Goal: Task Accomplishment & Management: Manage account settings

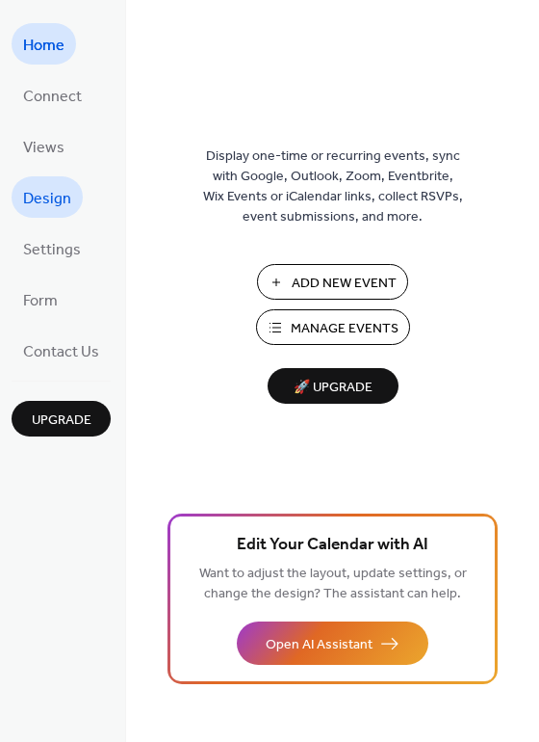
click at [48, 197] on span "Design" at bounding box center [47, 199] width 48 height 30
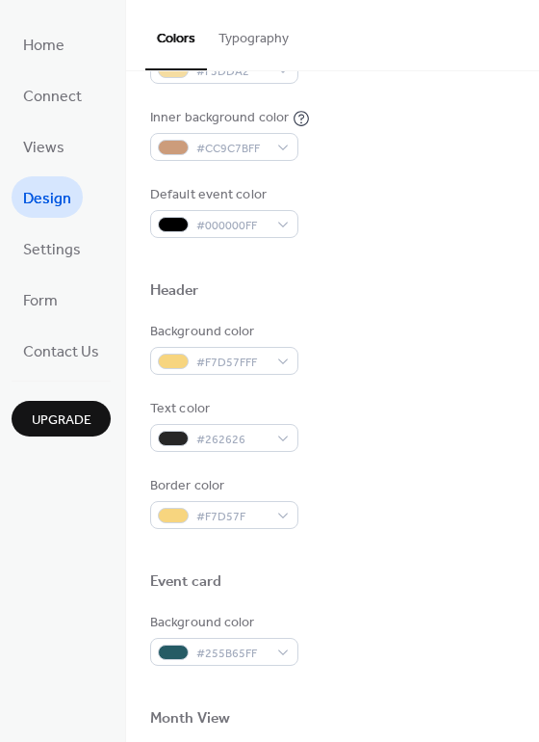
scroll to position [482, 0]
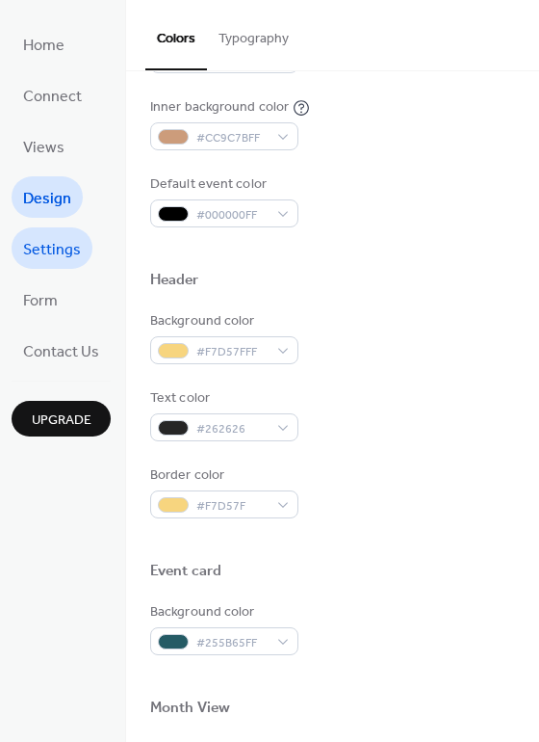
click at [55, 249] on span "Settings" at bounding box center [52, 250] width 58 height 30
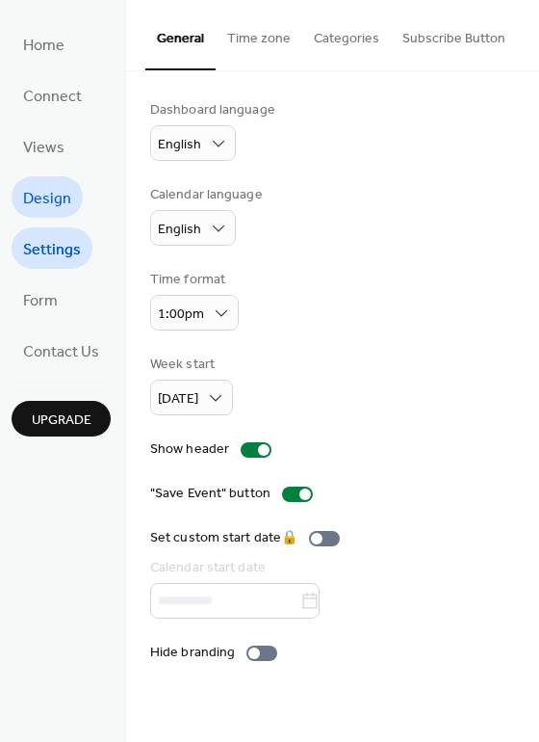
click at [49, 193] on span "Design" at bounding box center [47, 199] width 48 height 30
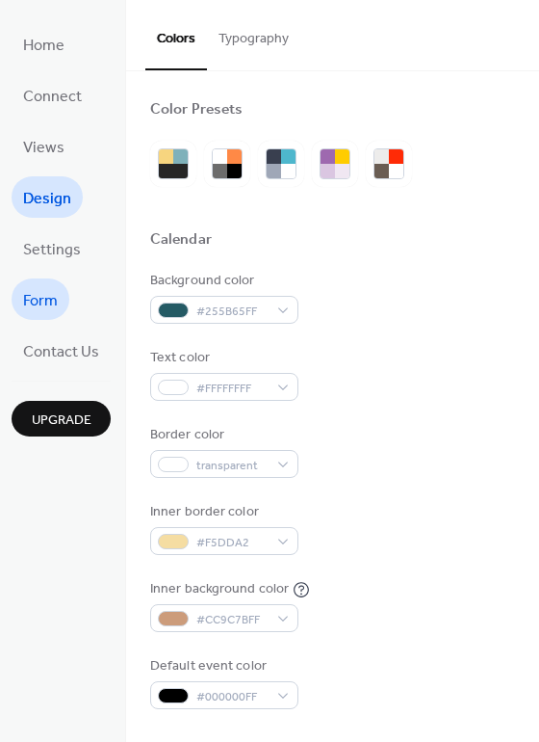
click at [51, 304] on span "Form" at bounding box center [40, 301] width 35 height 30
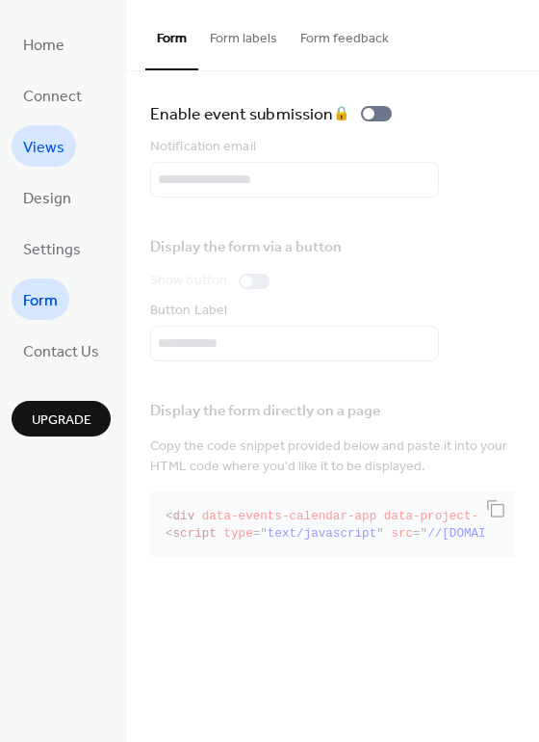
click at [44, 145] on span "Views" at bounding box center [43, 148] width 41 height 30
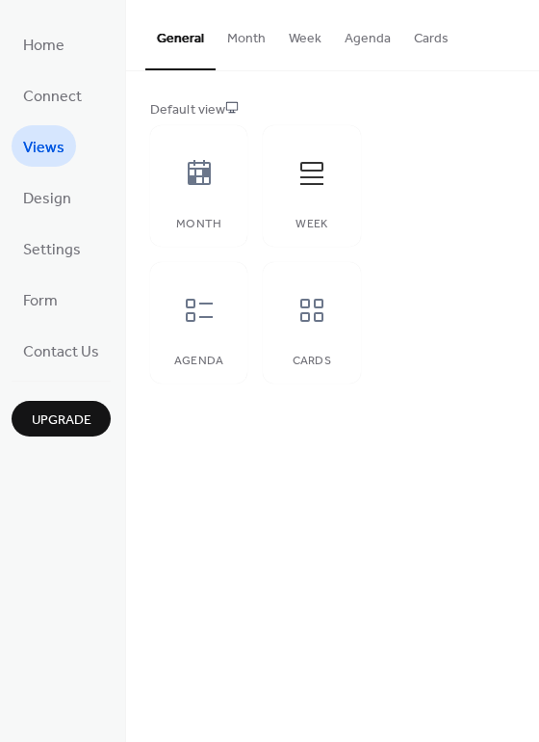
click at [437, 35] on button "Cards" at bounding box center [432, 34] width 58 height 68
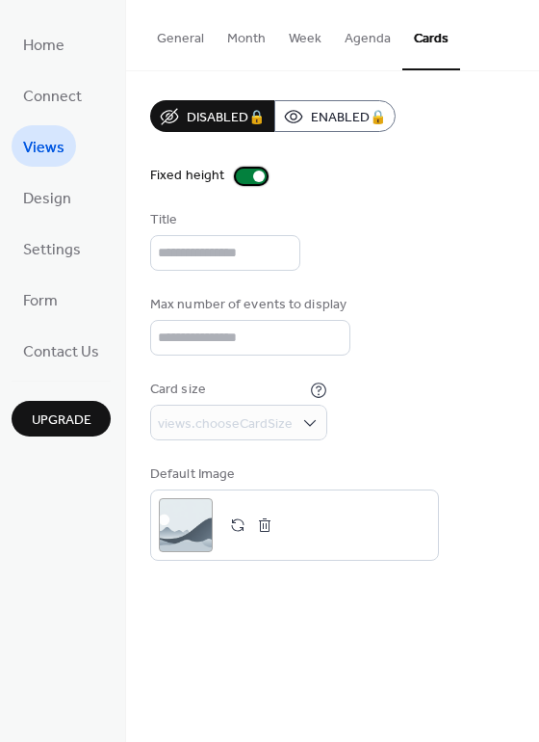
click at [254, 176] on div at bounding box center [259, 177] width 12 height 12
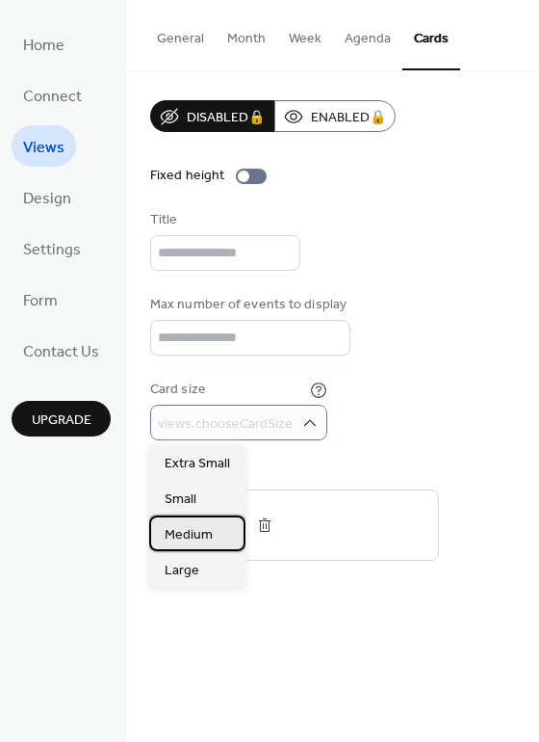
click at [184, 534] on span "Medium" at bounding box center [189, 535] width 48 height 20
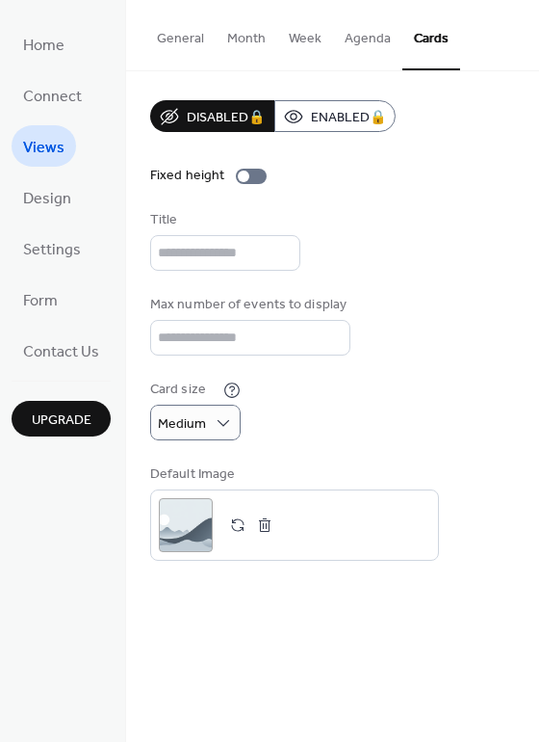
click at [354, 43] on button "Agenda" at bounding box center [367, 34] width 69 height 68
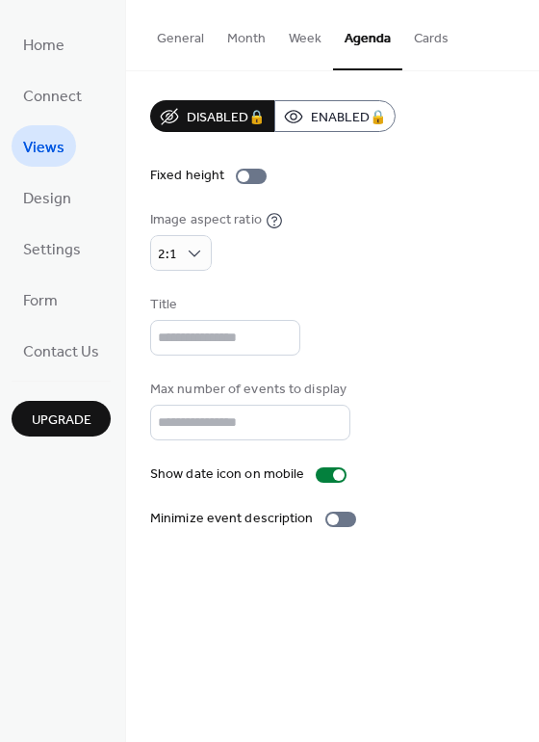
click at [429, 39] on button "Cards" at bounding box center [432, 34] width 58 height 68
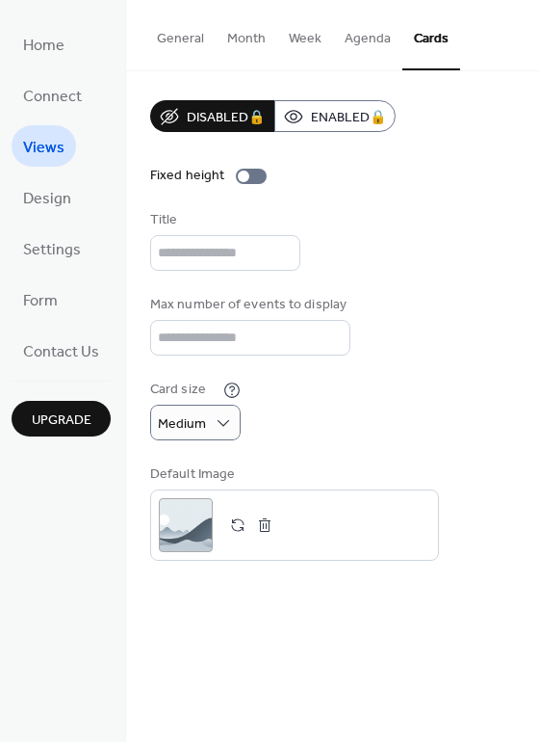
click at [248, 37] on button "Month" at bounding box center [247, 34] width 62 height 68
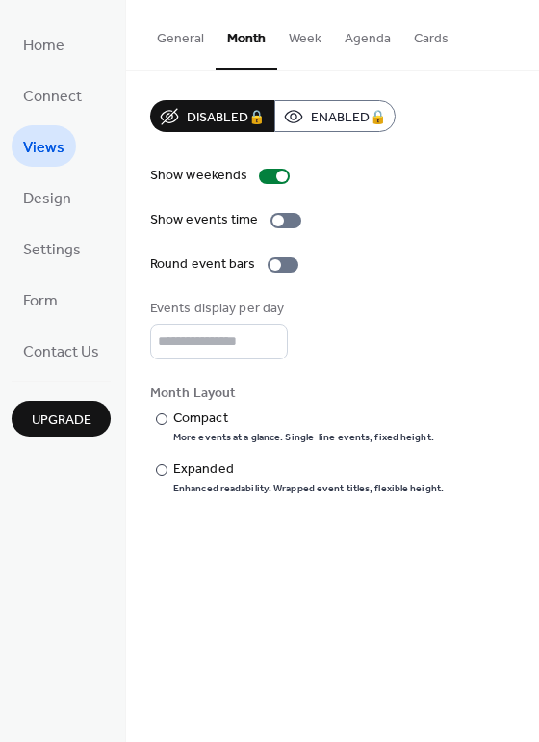
click at [302, 41] on button "Week" at bounding box center [305, 34] width 56 height 68
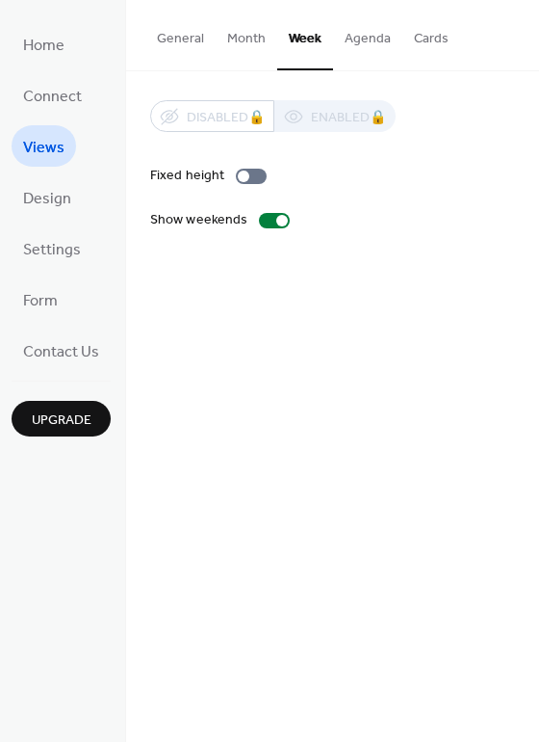
click at [181, 30] on button "General" at bounding box center [180, 34] width 70 height 68
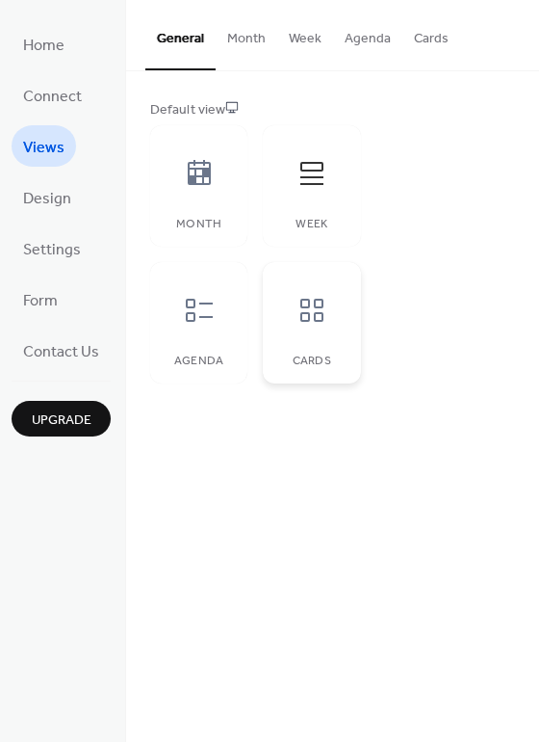
click at [319, 300] on icon at bounding box center [312, 310] width 23 height 23
click at [196, 310] on icon at bounding box center [199, 310] width 31 height 31
click at [44, 200] on span "Design" at bounding box center [47, 199] width 48 height 30
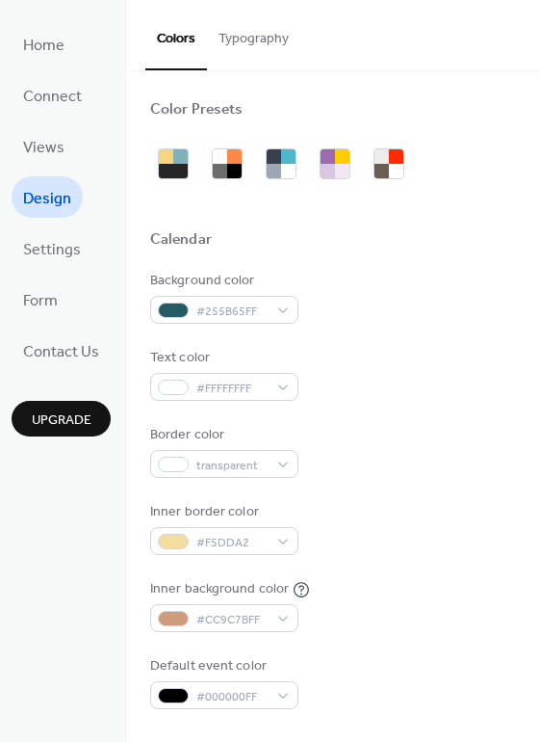
click at [242, 35] on button "Typography" at bounding box center [253, 34] width 93 height 68
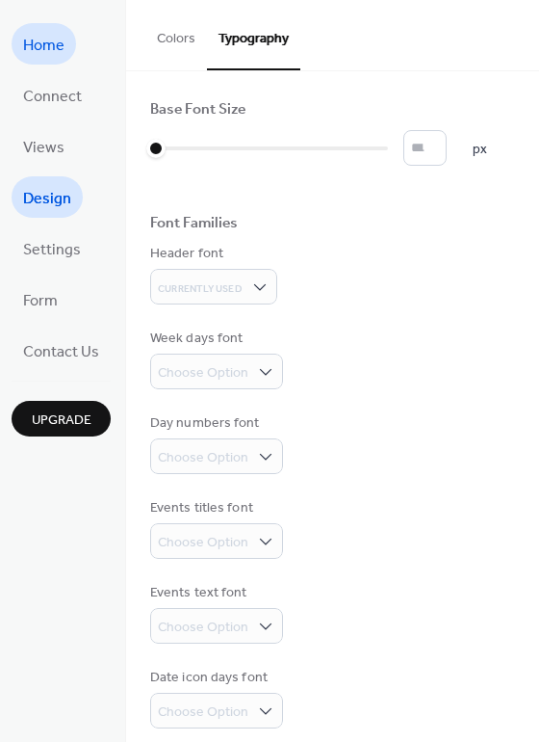
click at [31, 41] on span "Home" at bounding box center [43, 46] width 41 height 30
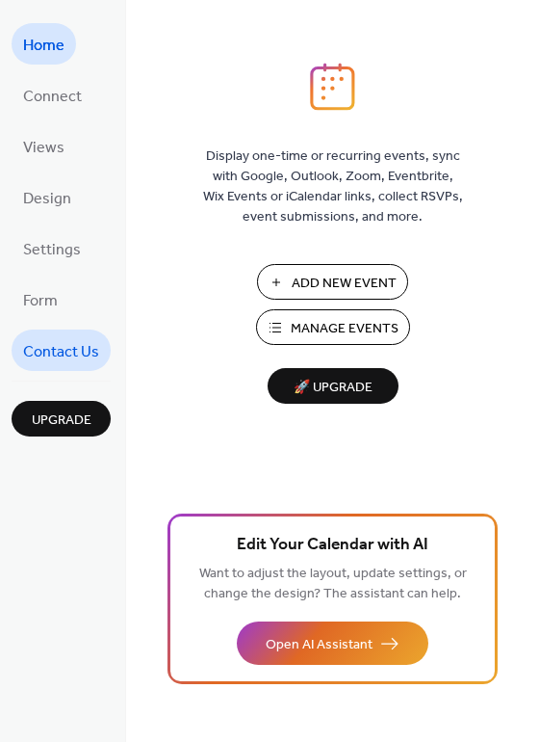
click at [52, 340] on span "Contact Us" at bounding box center [61, 352] width 76 height 30
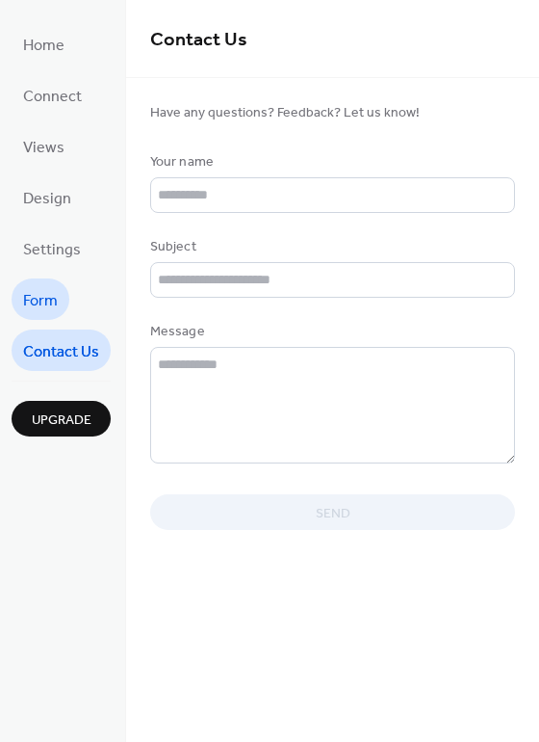
click at [57, 294] on span "Form" at bounding box center [40, 301] width 35 height 30
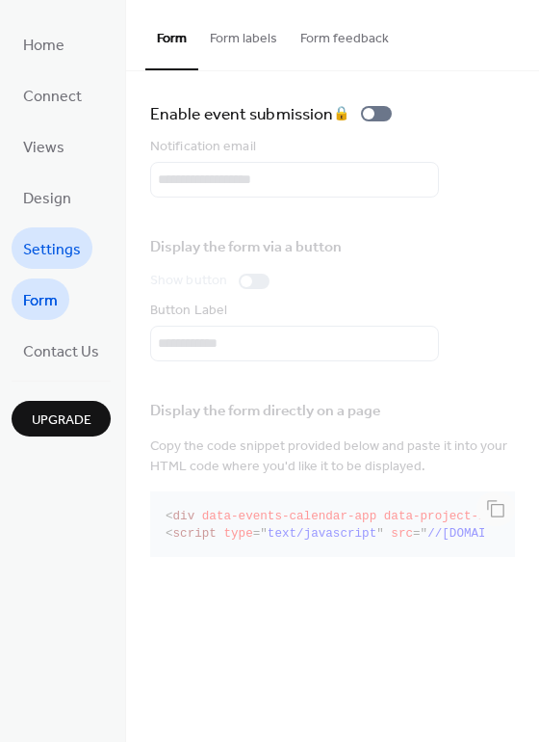
click at [64, 245] on span "Settings" at bounding box center [52, 250] width 58 height 30
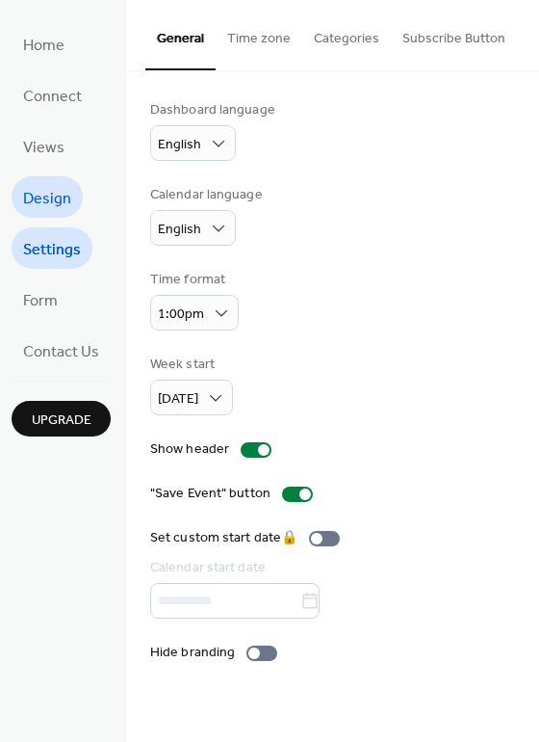
click at [49, 192] on span "Design" at bounding box center [47, 199] width 48 height 30
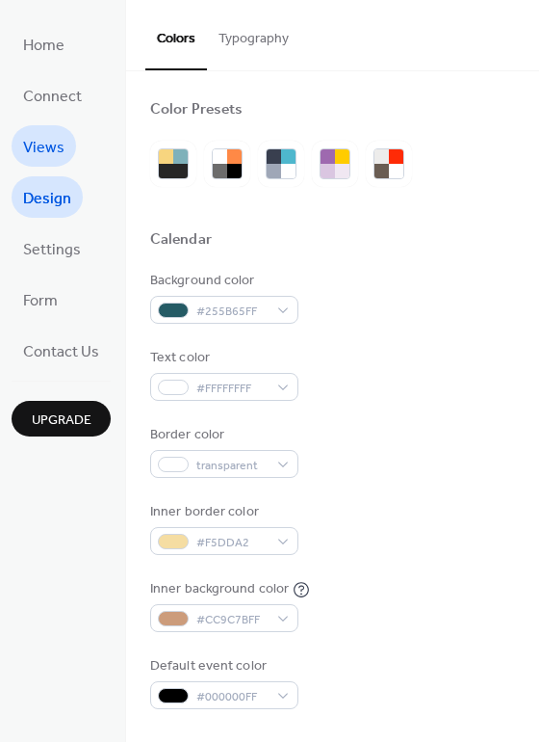
click at [42, 144] on span "Views" at bounding box center [43, 148] width 41 height 30
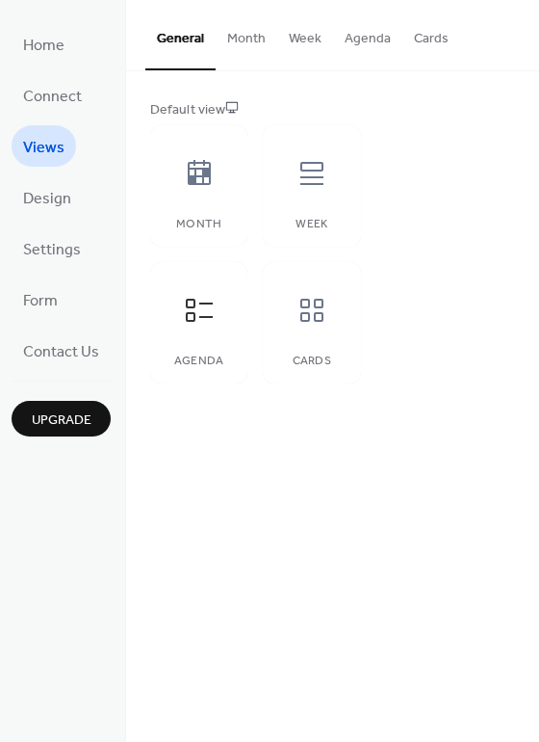
click at [431, 39] on button "Cards" at bounding box center [432, 34] width 58 height 68
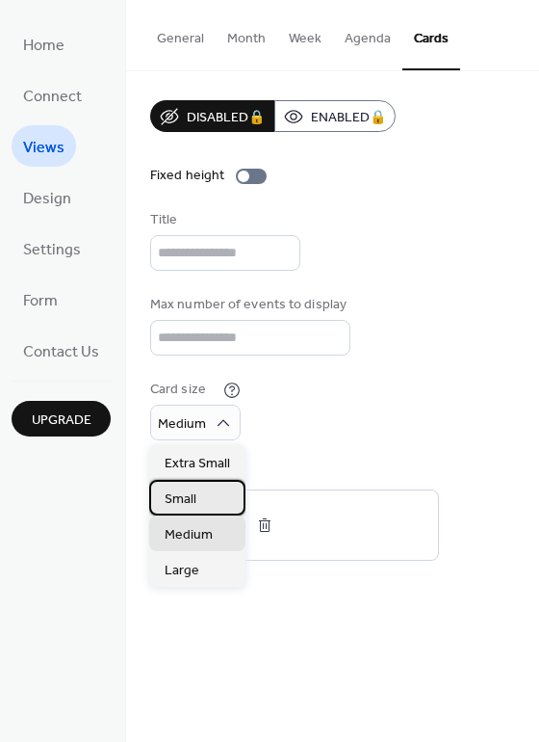
click at [186, 495] on span "Small" at bounding box center [181, 499] width 32 height 20
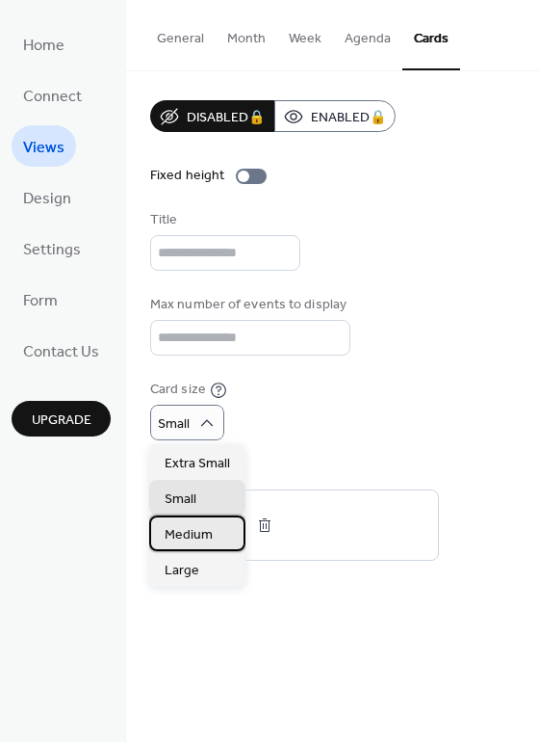
click at [186, 531] on span "Medium" at bounding box center [189, 535] width 48 height 20
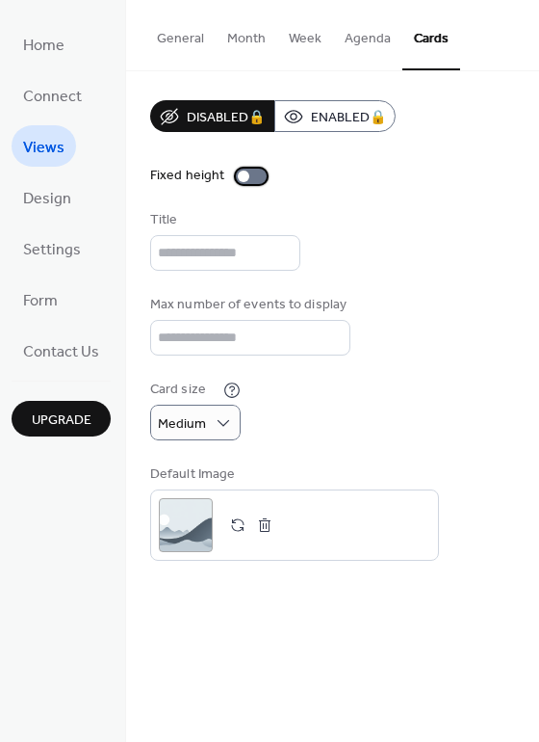
click at [242, 177] on div at bounding box center [244, 177] width 12 height 12
click at [256, 175] on div at bounding box center [259, 177] width 12 height 12
click at [377, 39] on button "Agenda" at bounding box center [367, 34] width 69 height 68
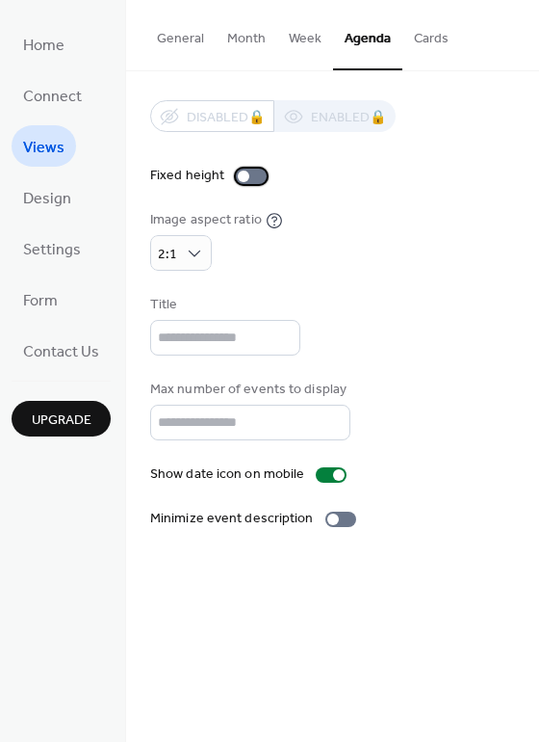
click at [238, 171] on div at bounding box center [244, 177] width 12 height 12
click at [236, 171] on div at bounding box center [251, 176] width 31 height 15
click at [328, 517] on div at bounding box center [334, 519] width 12 height 12
click at [328, 517] on div at bounding box center [341, 519] width 31 height 15
click at [39, 202] on span "Design" at bounding box center [47, 199] width 48 height 30
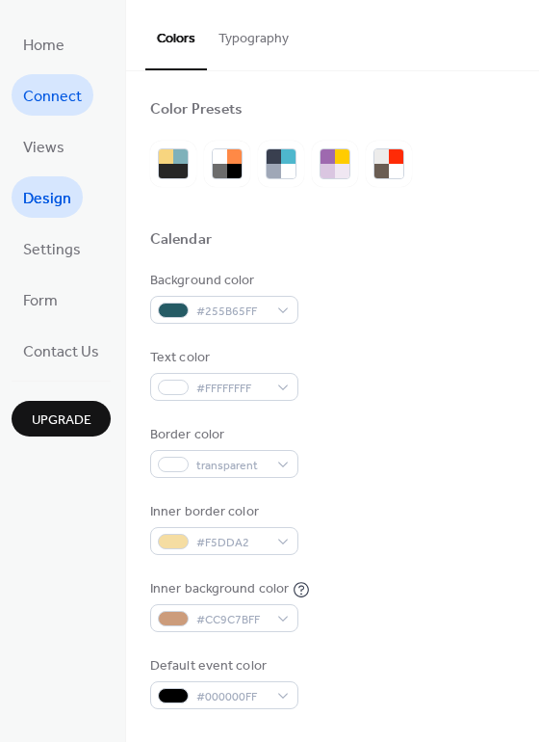
click at [49, 99] on span "Connect" at bounding box center [52, 97] width 59 height 30
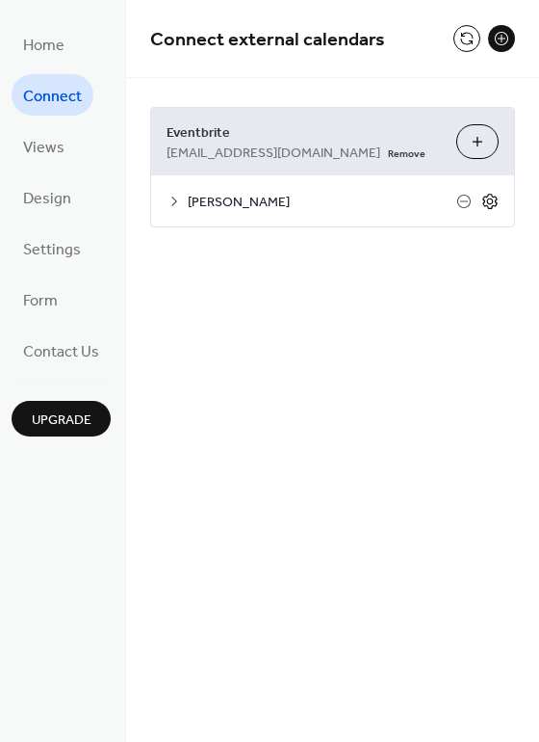
click at [490, 200] on icon at bounding box center [490, 201] width 17 height 17
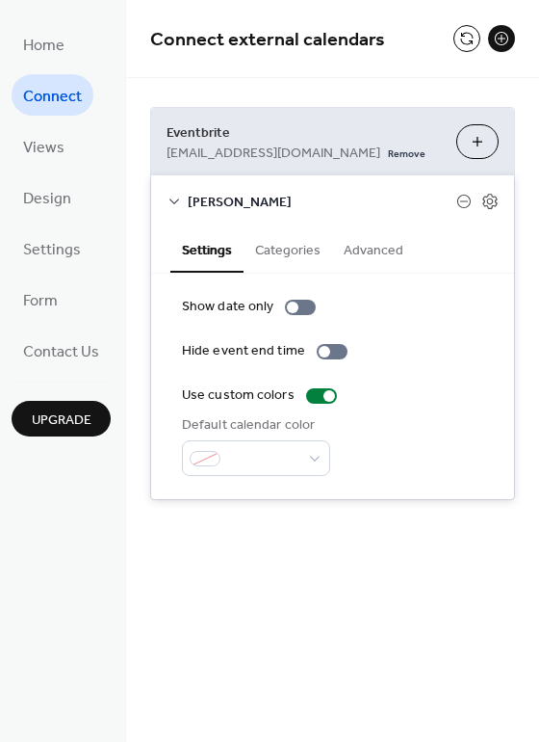
click at [285, 247] on button "Categories" at bounding box center [288, 248] width 89 height 44
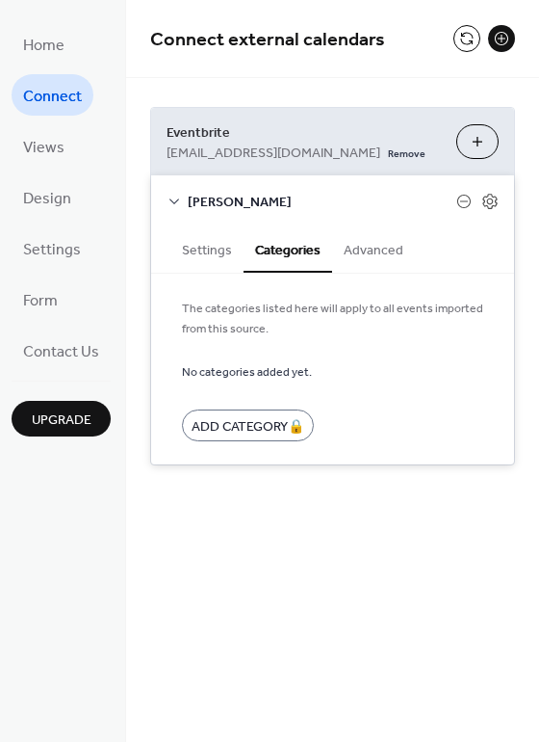
click at [372, 246] on button "Advanced" at bounding box center [373, 248] width 83 height 44
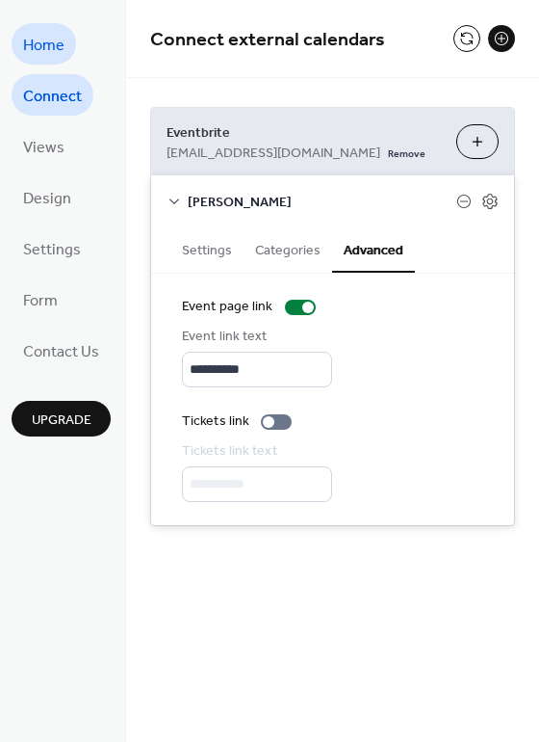
click at [58, 44] on span "Home" at bounding box center [43, 46] width 41 height 30
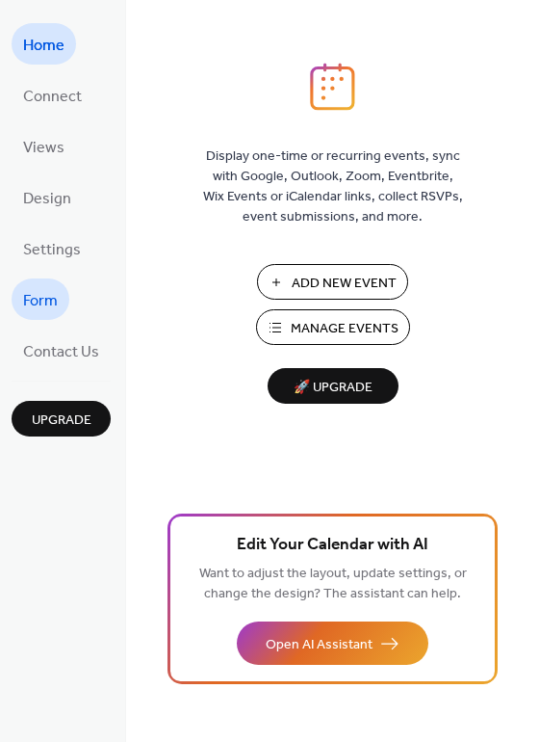
click at [51, 299] on span "Form" at bounding box center [40, 301] width 35 height 30
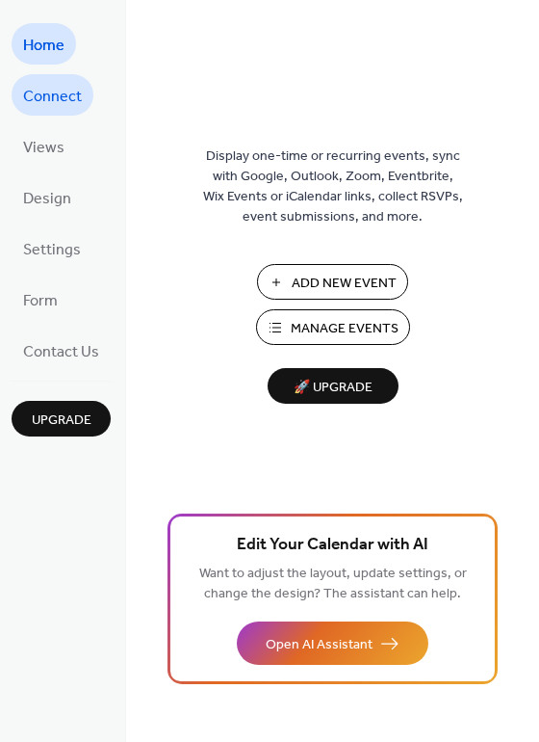
click at [54, 99] on span "Connect" at bounding box center [52, 97] width 59 height 30
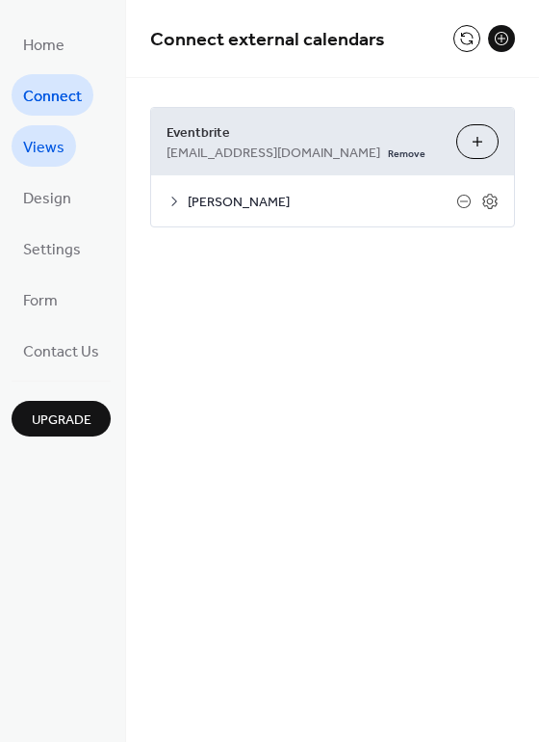
click at [45, 143] on span "Views" at bounding box center [43, 148] width 41 height 30
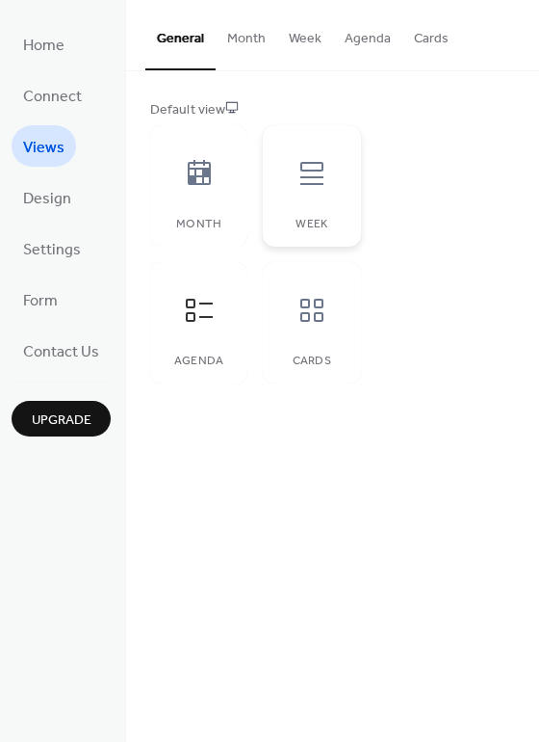
click at [318, 164] on icon at bounding box center [312, 173] width 31 height 31
click at [428, 38] on button "Cards" at bounding box center [432, 34] width 58 height 68
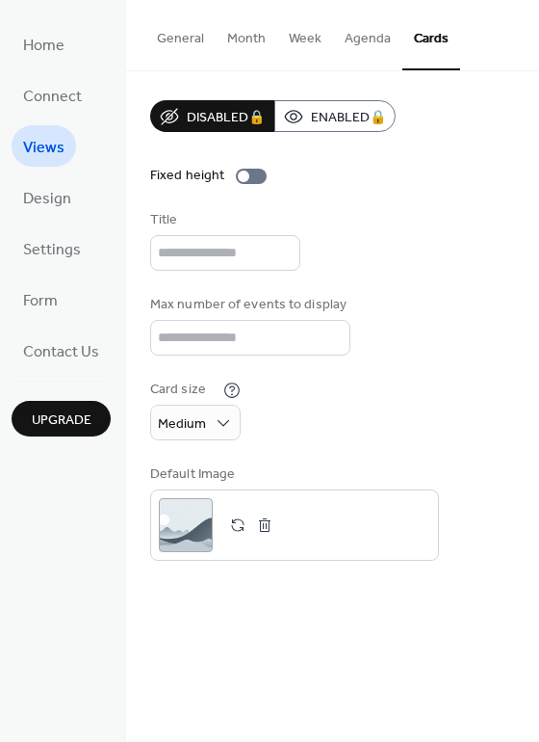
click at [357, 39] on button "Agenda" at bounding box center [367, 34] width 69 height 68
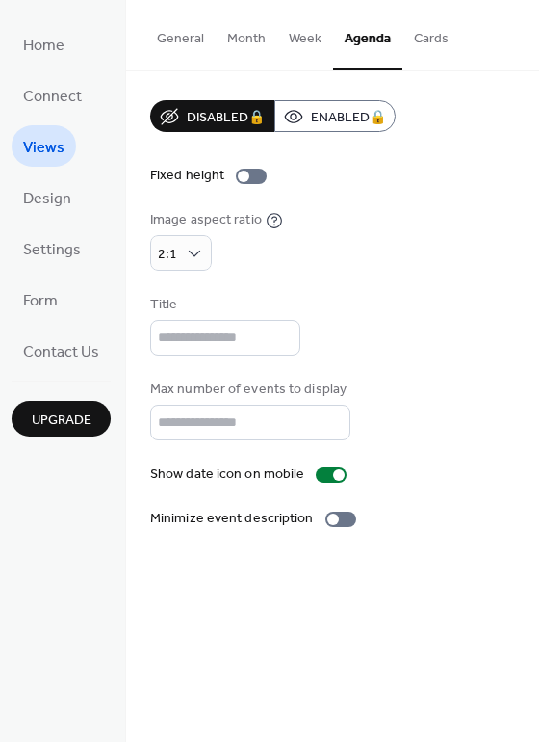
click at [299, 39] on button "Week" at bounding box center [305, 34] width 56 height 68
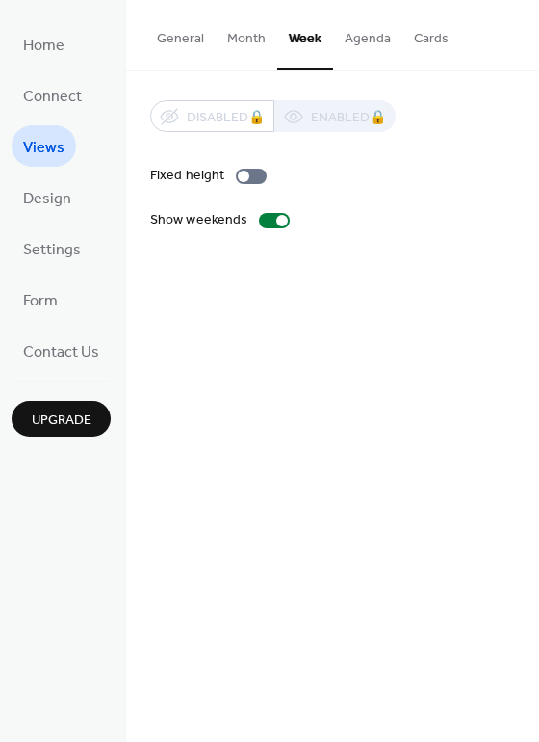
click at [175, 35] on button "General" at bounding box center [180, 34] width 70 height 68
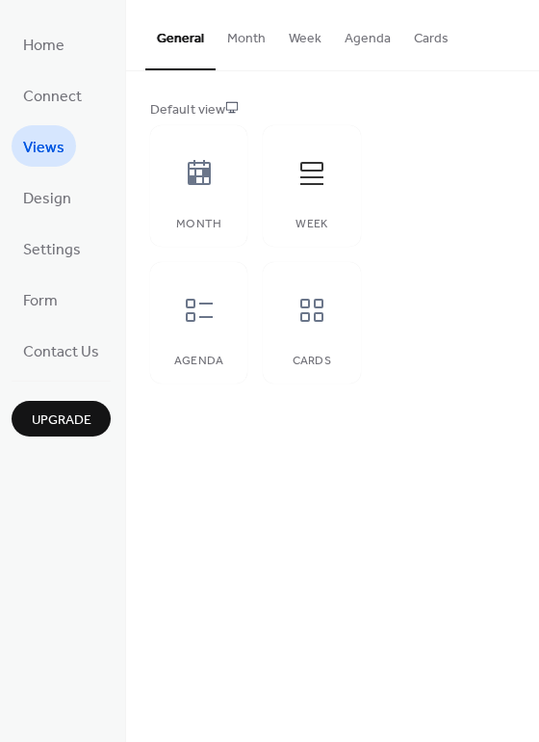
click at [294, 37] on button "Week" at bounding box center [305, 34] width 56 height 68
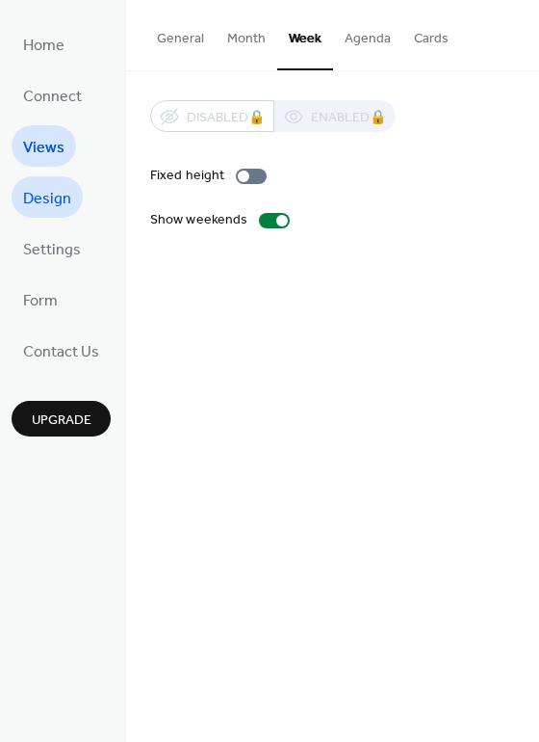
click at [57, 197] on span "Design" at bounding box center [47, 199] width 48 height 30
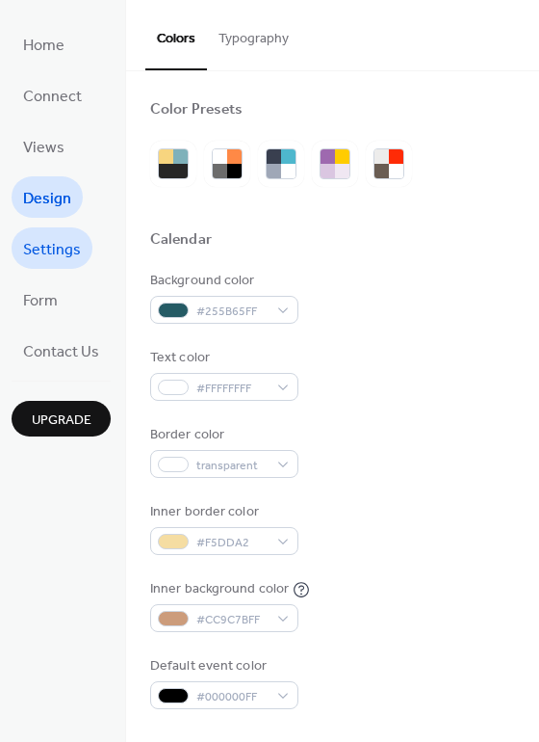
click at [51, 242] on span "Settings" at bounding box center [52, 250] width 58 height 30
